Goal: Go to known website: Access a specific website the user already knows

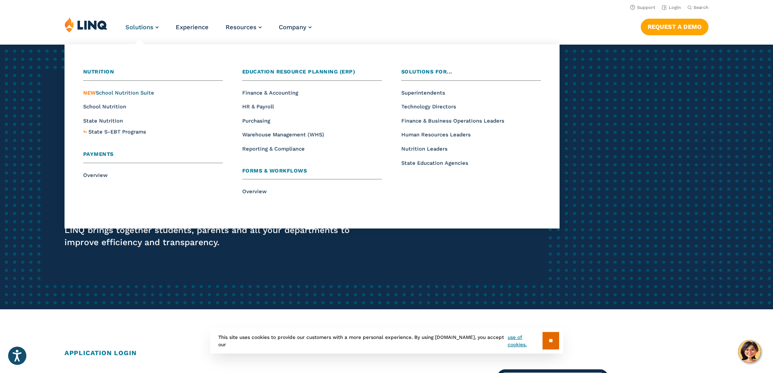
click at [128, 94] on span "NEW School Nutrition Suite" at bounding box center [118, 93] width 71 height 6
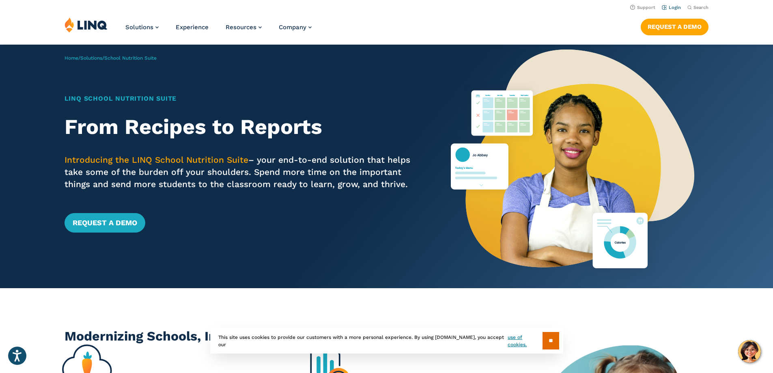
click at [672, 8] on link "Login" at bounding box center [671, 7] width 19 height 5
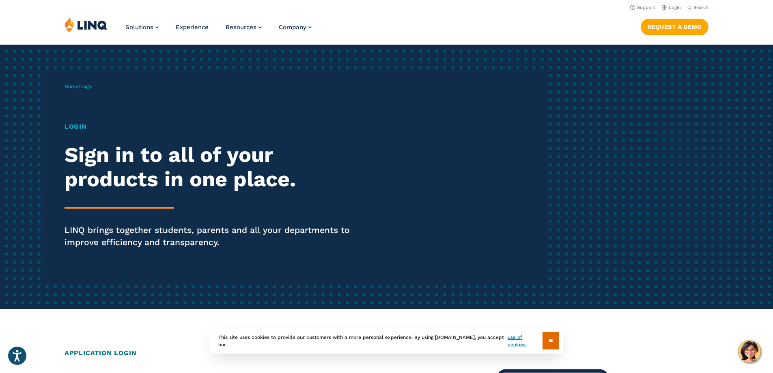
click at [83, 125] on h1 "Login" at bounding box center [214, 127] width 298 height 10
click at [93, 86] on span "Login" at bounding box center [86, 87] width 12 height 6
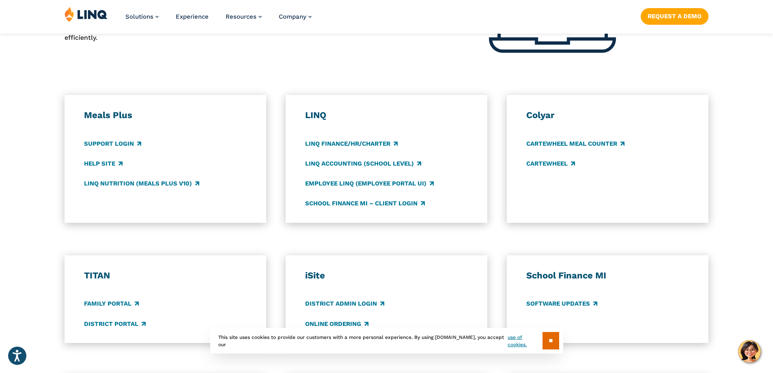
scroll to position [476, 0]
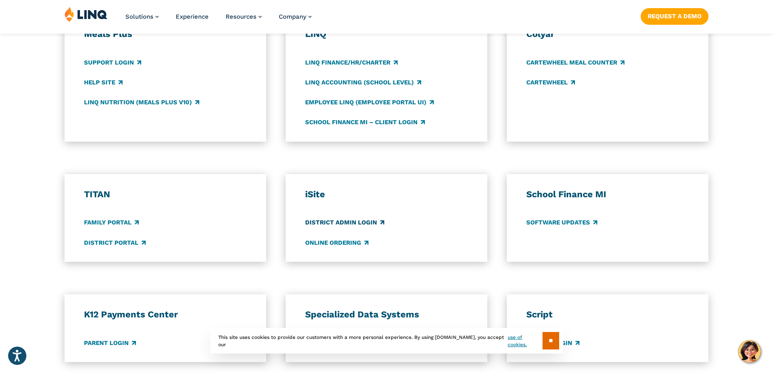
click at [317, 224] on link "District Admin Login" at bounding box center [344, 222] width 79 height 9
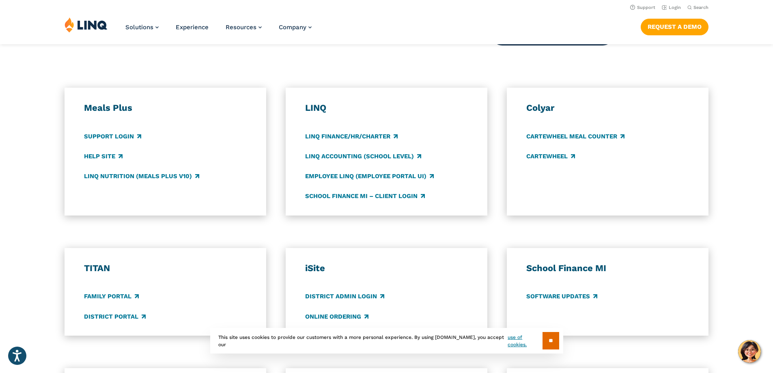
scroll to position [395, 0]
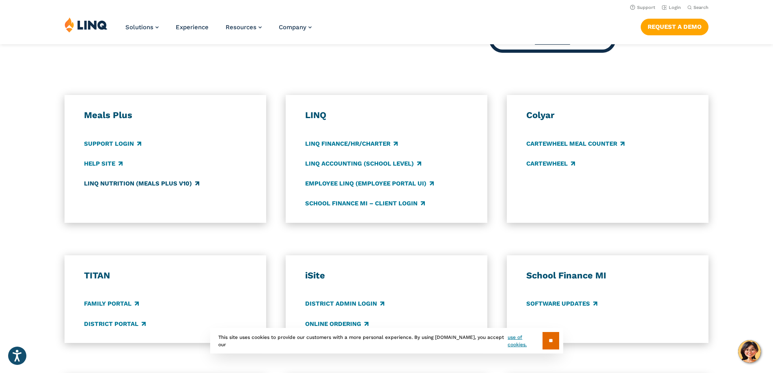
click at [144, 184] on link "LINQ Nutrition (Meals Plus v10)" at bounding box center [141, 183] width 115 height 9
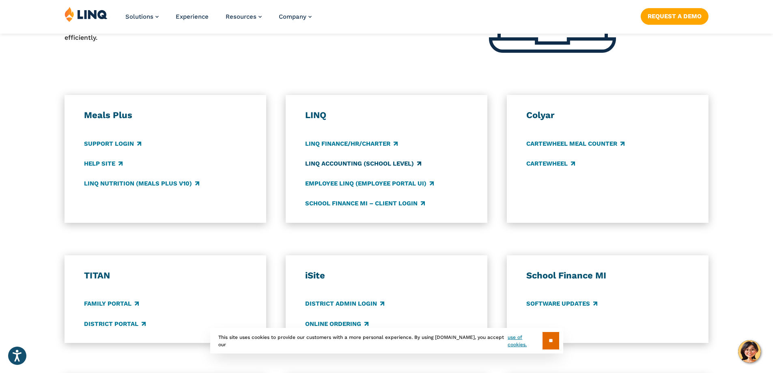
scroll to position [435, 0]
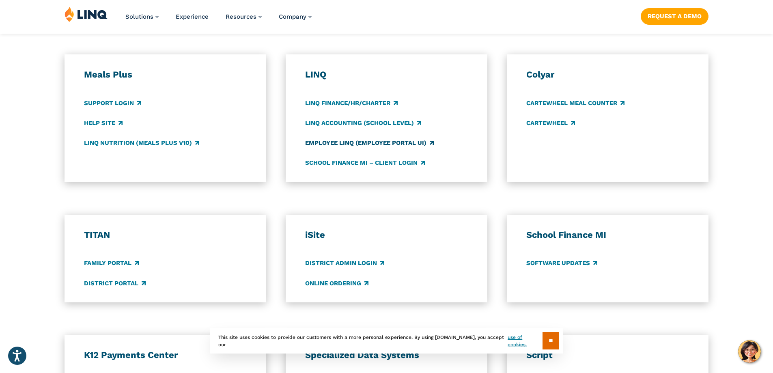
click at [353, 143] on link "Employee LINQ (Employee Portal UI)" at bounding box center [369, 142] width 129 height 9
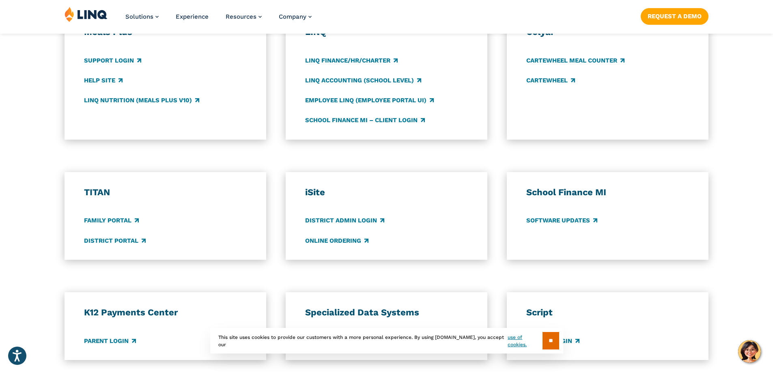
scroll to position [516, 0]
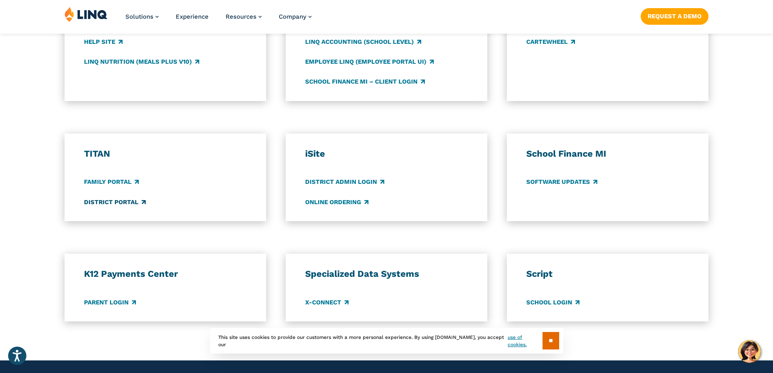
click at [105, 201] on link "District Portal" at bounding box center [115, 202] width 62 height 9
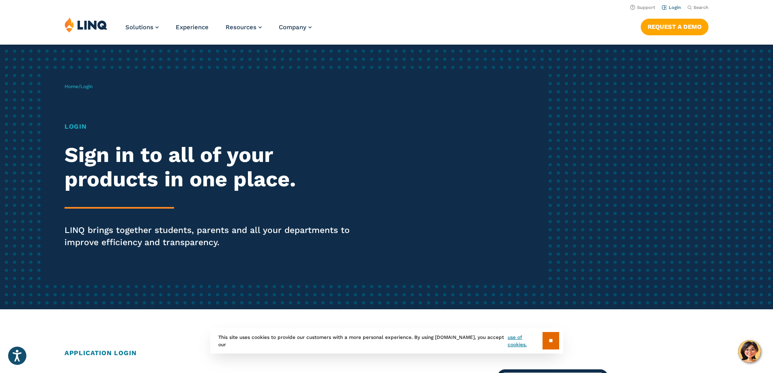
click at [671, 9] on link "Login" at bounding box center [671, 7] width 19 height 5
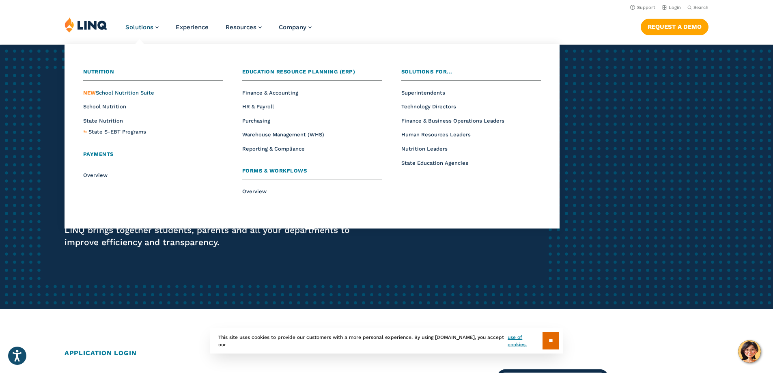
click at [122, 95] on span "NEW School Nutrition Suite" at bounding box center [118, 93] width 71 height 6
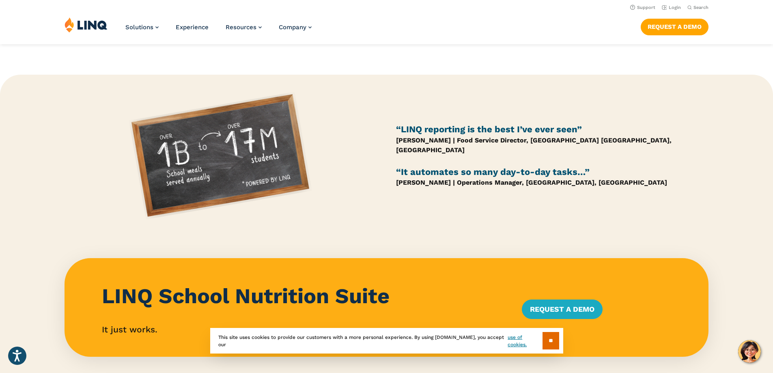
scroll to position [447, 0]
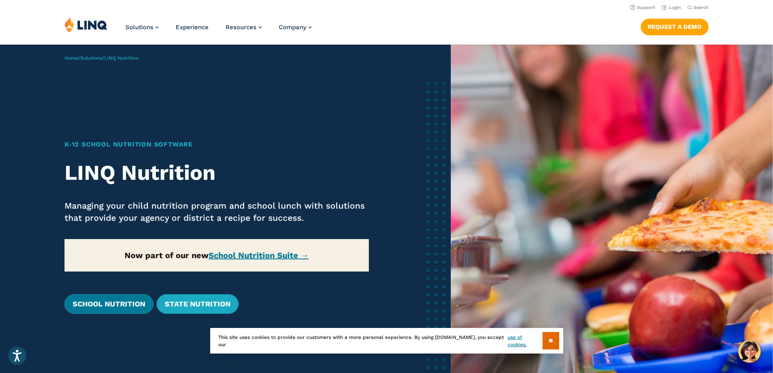
click at [105, 301] on link "School Nutrition" at bounding box center [109, 303] width 89 height 19
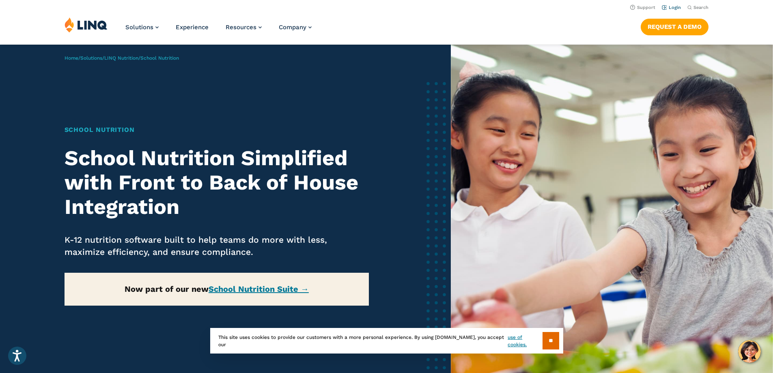
click at [671, 6] on link "Login" at bounding box center [671, 7] width 19 height 5
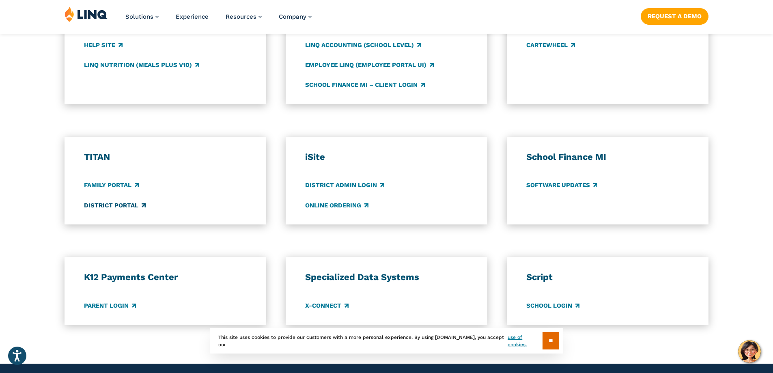
scroll to position [528, 0]
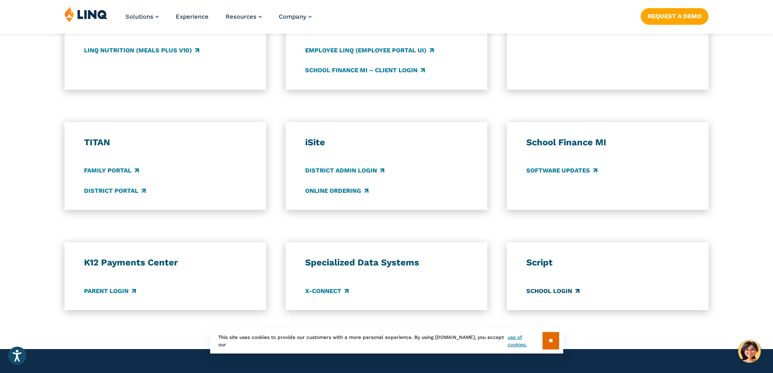
click at [551, 291] on link "School Login" at bounding box center [553, 291] width 53 height 9
